Goal: Transaction & Acquisition: Book appointment/travel/reservation

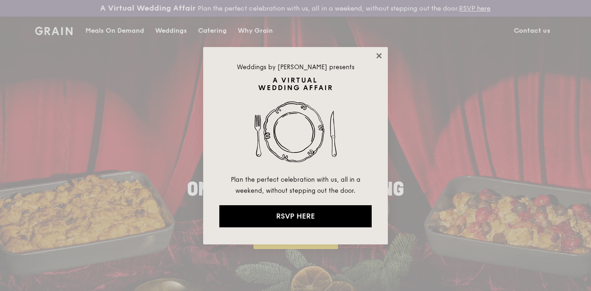
click at [379, 58] on icon at bounding box center [379, 56] width 8 height 8
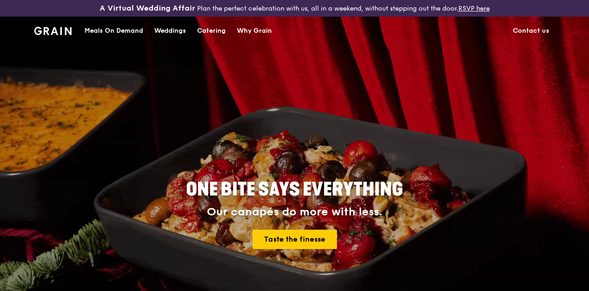
click at [213, 41] on div "Catering" at bounding box center [211, 31] width 29 height 28
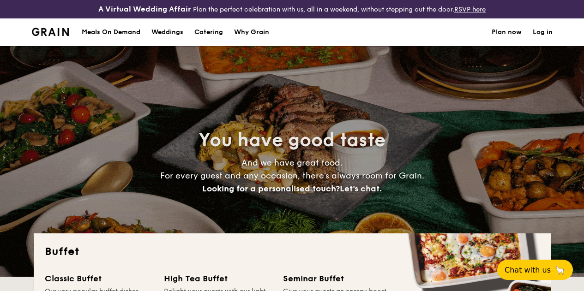
select select
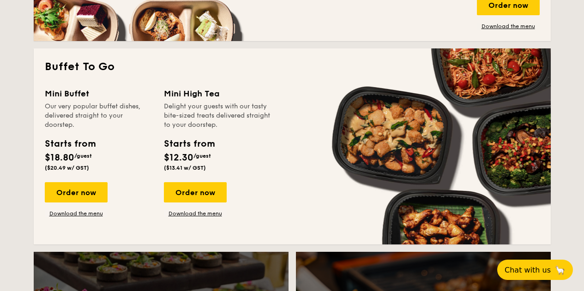
scroll to position [591, 0]
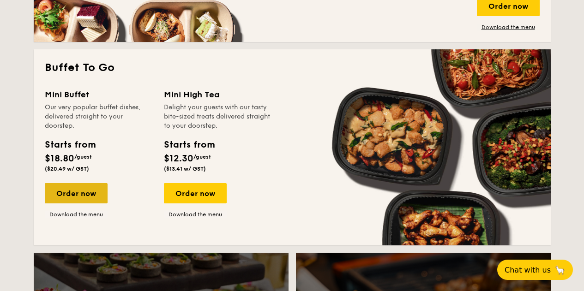
click at [81, 199] on div "Order now" at bounding box center [76, 193] width 63 height 20
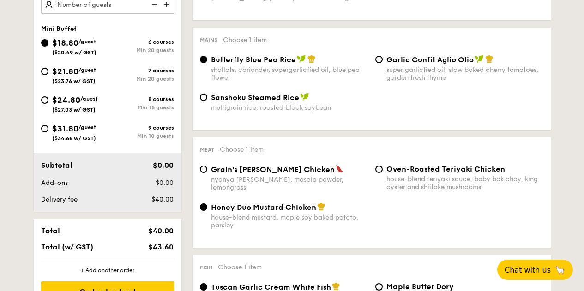
scroll to position [376, 0]
click at [136, 83] on div "Min 20 guests" at bounding box center [141, 79] width 66 height 6
click at [48, 76] on input "$21.80 /guest ($23.76 w/ GST) 7 courses Min 20 guests" at bounding box center [44, 71] width 7 height 7
radio input "true"
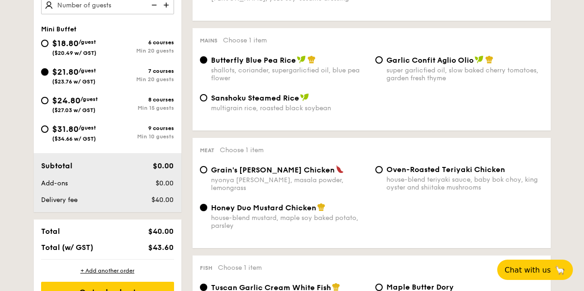
radio input "true"
radio input "false"
radio input "true"
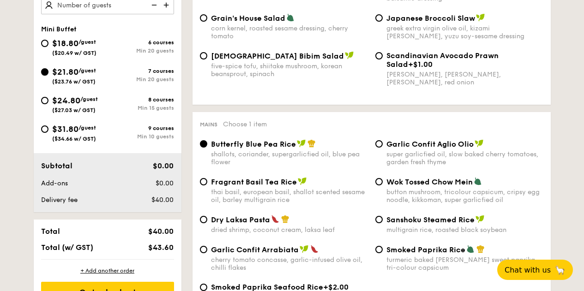
click at [106, 83] on div "$21.80 /guest ($23.76 w/ GST)" at bounding box center [74, 75] width 66 height 19
click at [48, 76] on input "$21.80 /guest ($23.76 w/ GST) 7 courses Min 20 guests" at bounding box center [44, 71] width 7 height 7
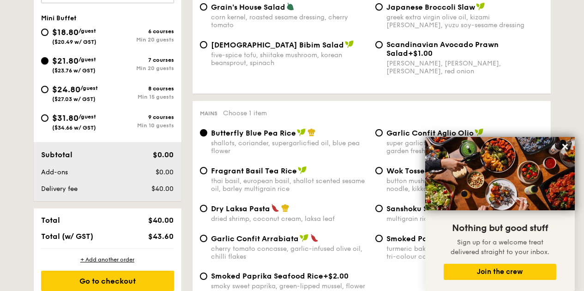
scroll to position [309, 0]
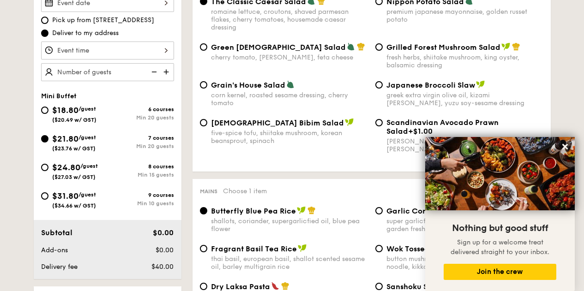
click at [124, 170] on div "8 courses" at bounding box center [141, 166] width 66 height 6
click at [48, 171] on input "$24.80 /guest ($27.03 w/ GST) 8 courses Min 15 guests" at bounding box center [44, 167] width 7 height 7
radio input "true"
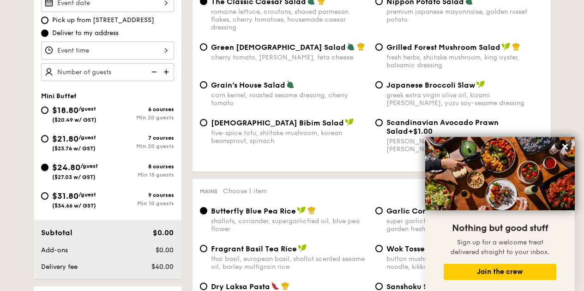
radio input "true"
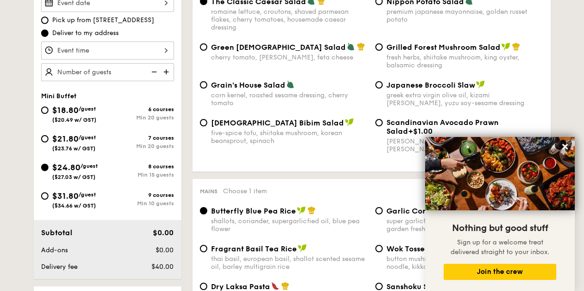
click at [89, 169] on span "/guest" at bounding box center [89, 166] width 18 height 6
click at [48, 171] on input "$24.80 /guest ($27.03 w/ GST) 8 courses Min 15 guests" at bounding box center [44, 167] width 7 height 7
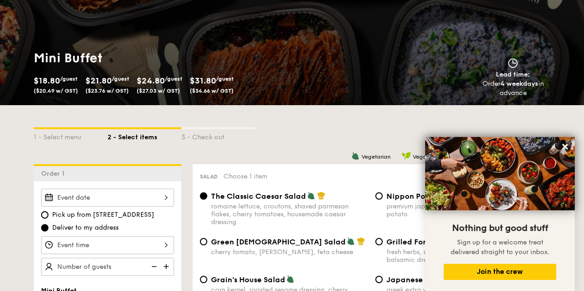
scroll to position [252, 0]
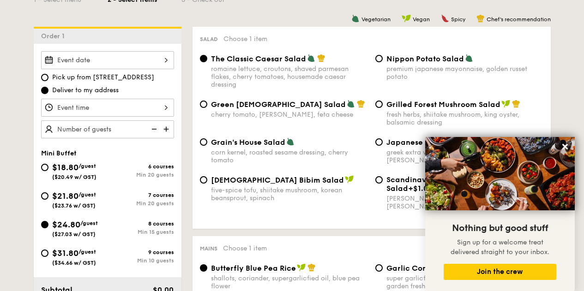
click at [120, 199] on div "$21.80 /guest ($23.76 w/ GST) 7 courses Min 20 guests" at bounding box center [107, 199] width 133 height 19
click at [121, 207] on div "Min 20 guests" at bounding box center [141, 203] width 66 height 6
click at [48, 200] on input "$21.80 /guest ($23.76 w/ GST) 7 courses Min 20 guests" at bounding box center [44, 195] width 7 height 7
radio input "true"
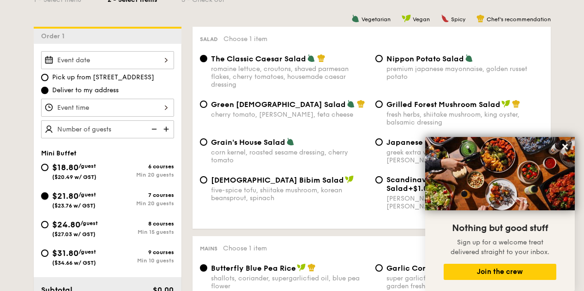
radio input "true"
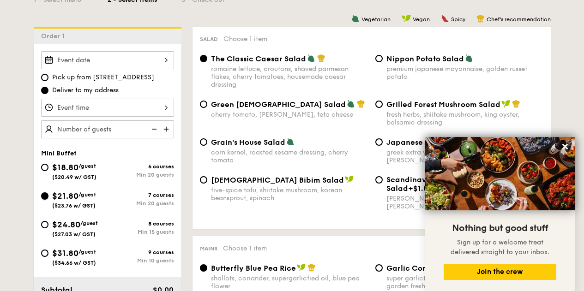
radio input "true"
click at [48, 200] on input "$21.80 /guest ($23.76 w/ GST) 7 courses Min 20 guests" at bounding box center [44, 195] width 7 height 7
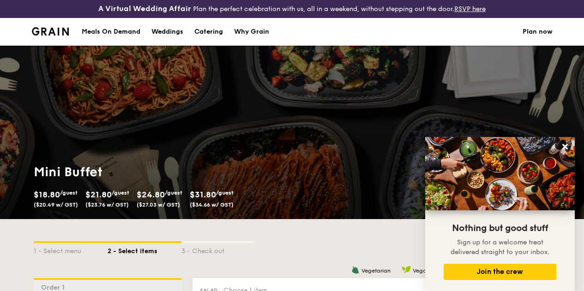
scroll to position [0, 0]
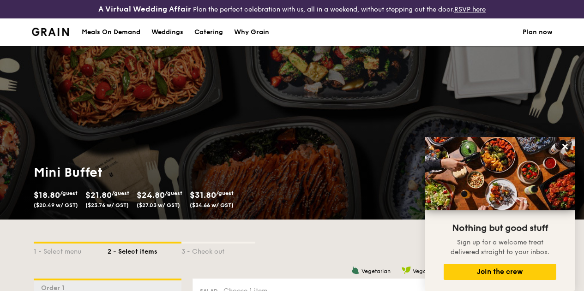
click at [200, 36] on div "Catering" at bounding box center [208, 32] width 29 height 28
select select
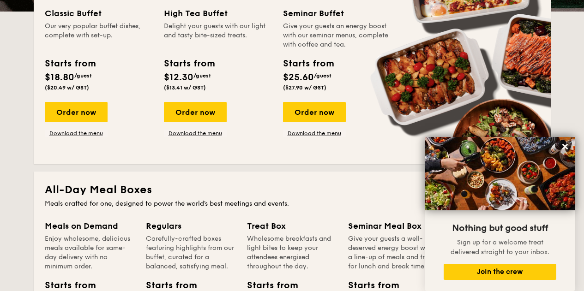
scroll to position [219, 0]
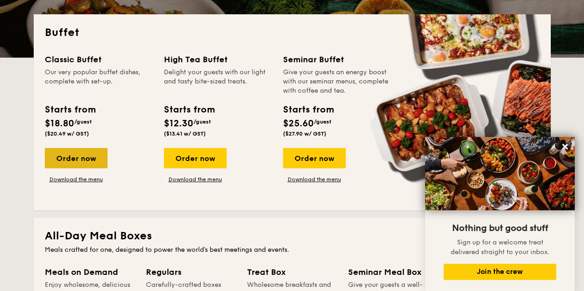
click at [93, 165] on div "Order now" at bounding box center [76, 158] width 63 height 20
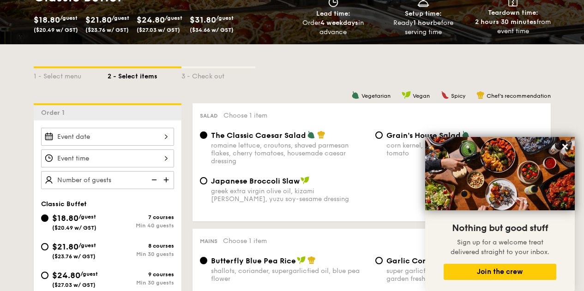
scroll to position [248, 0]
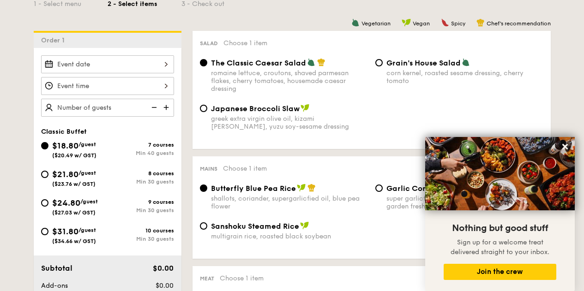
click at [78, 180] on span "$21.80" at bounding box center [65, 174] width 26 height 10
click at [48, 178] on input "$21.80 /guest ($23.76 w/ GST) 8 courses Min 30 guests" at bounding box center [44, 174] width 7 height 7
radio input "true"
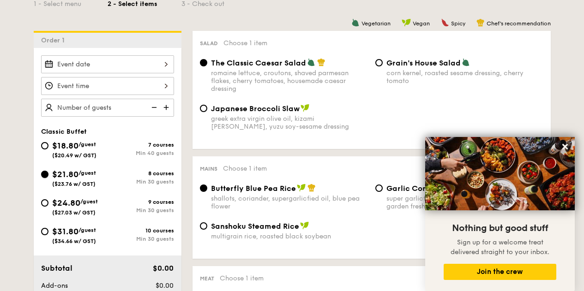
radio input "true"
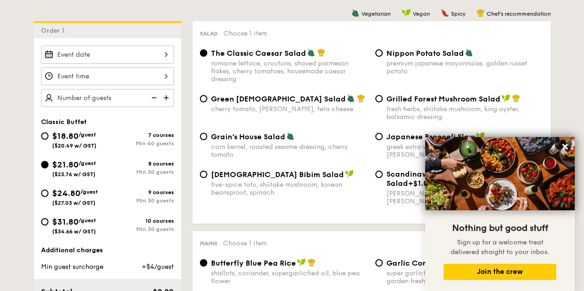
scroll to position [257, 0]
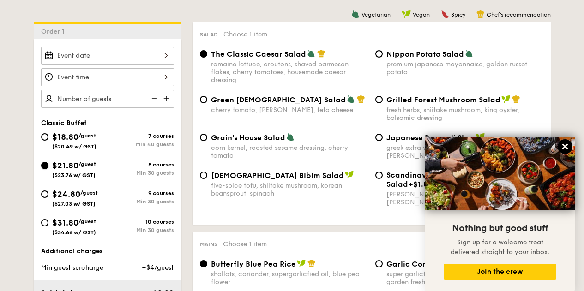
click at [563, 145] on icon at bounding box center [565, 147] width 6 height 6
